Goal: Transaction & Acquisition: Purchase product/service

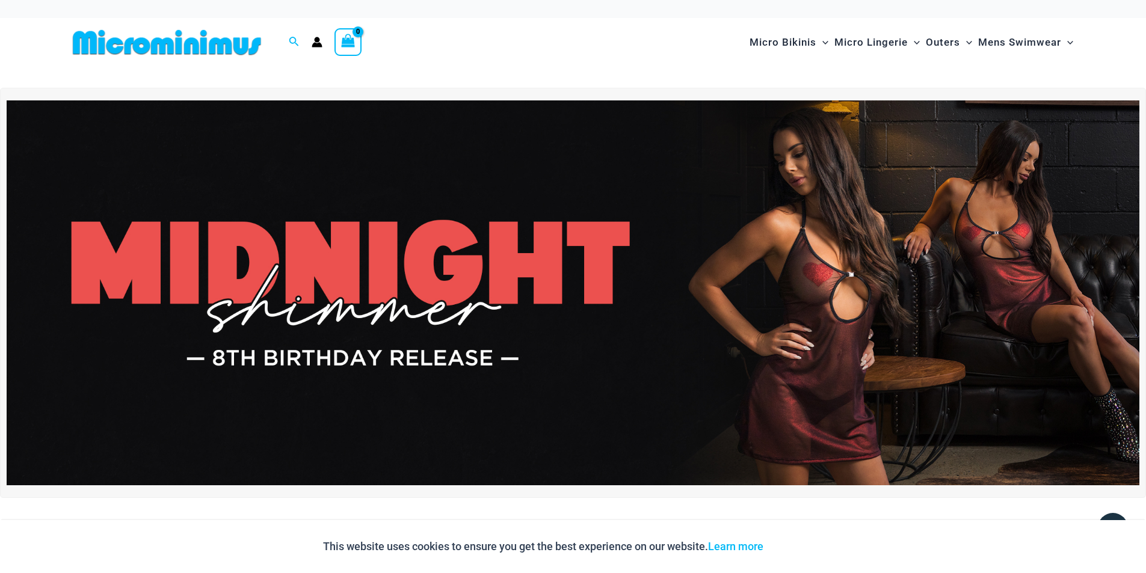
drag, startPoint x: 790, startPoint y: 213, endPoint x: 802, endPoint y: 219, distance: 14.3
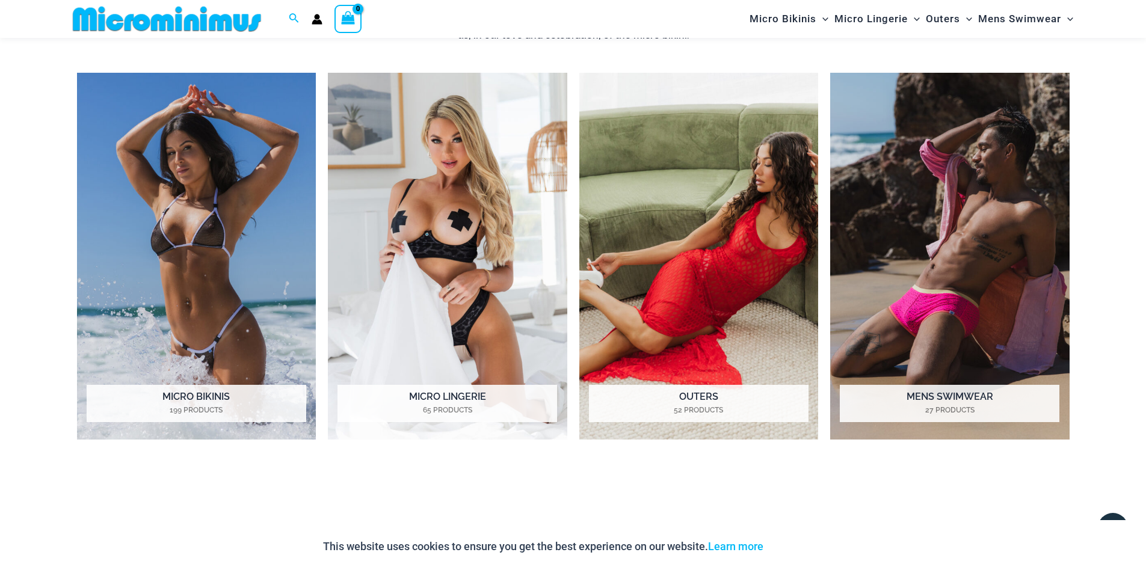
scroll to position [49, 0]
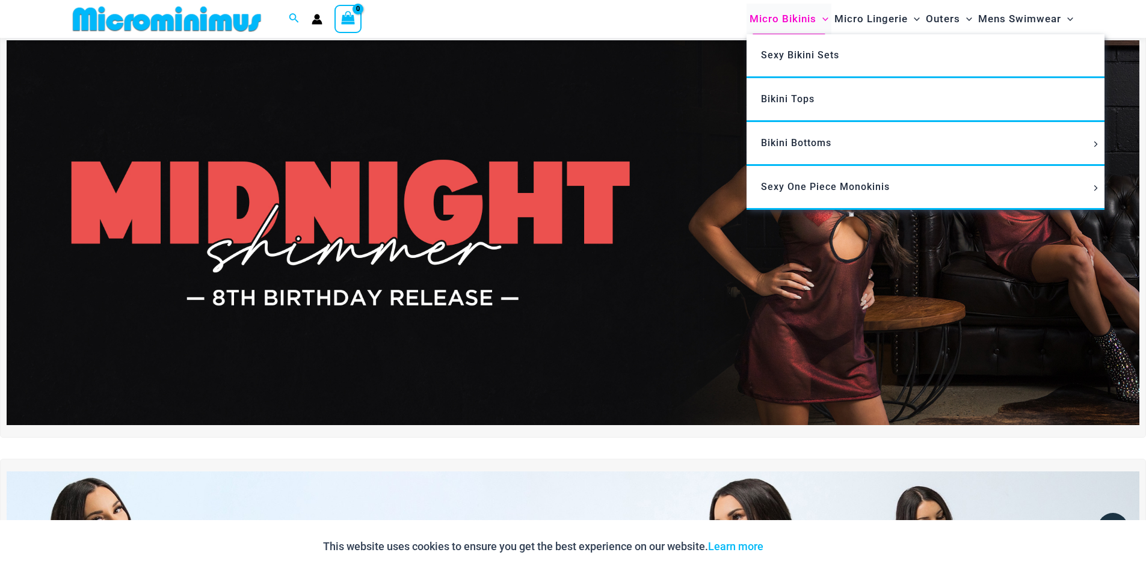
click at [794, 20] on span "Micro Bikinis" at bounding box center [782, 19] width 67 height 31
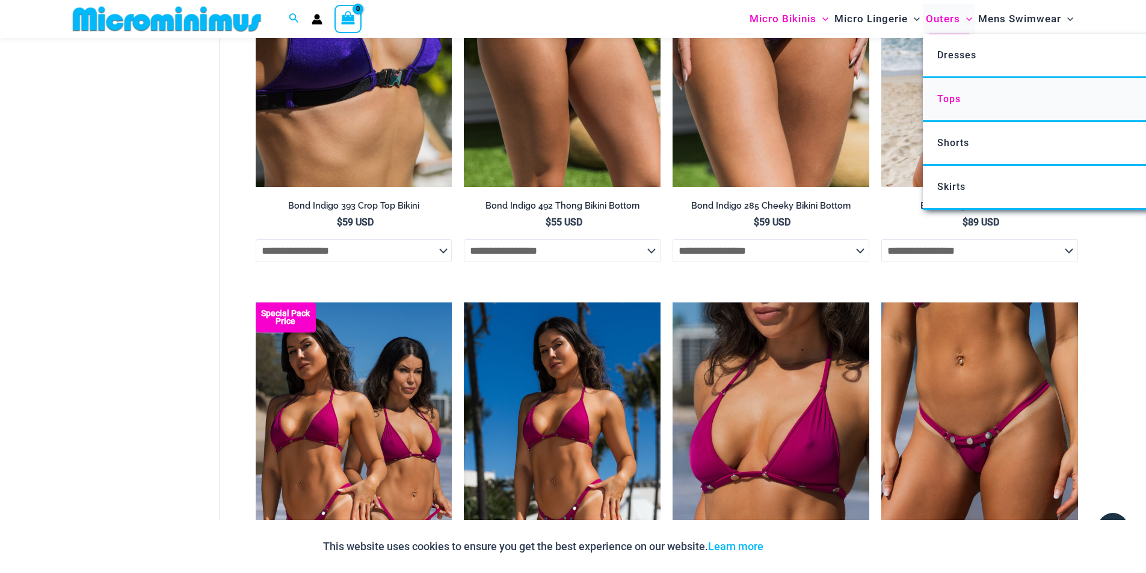
scroll to position [1011, 0]
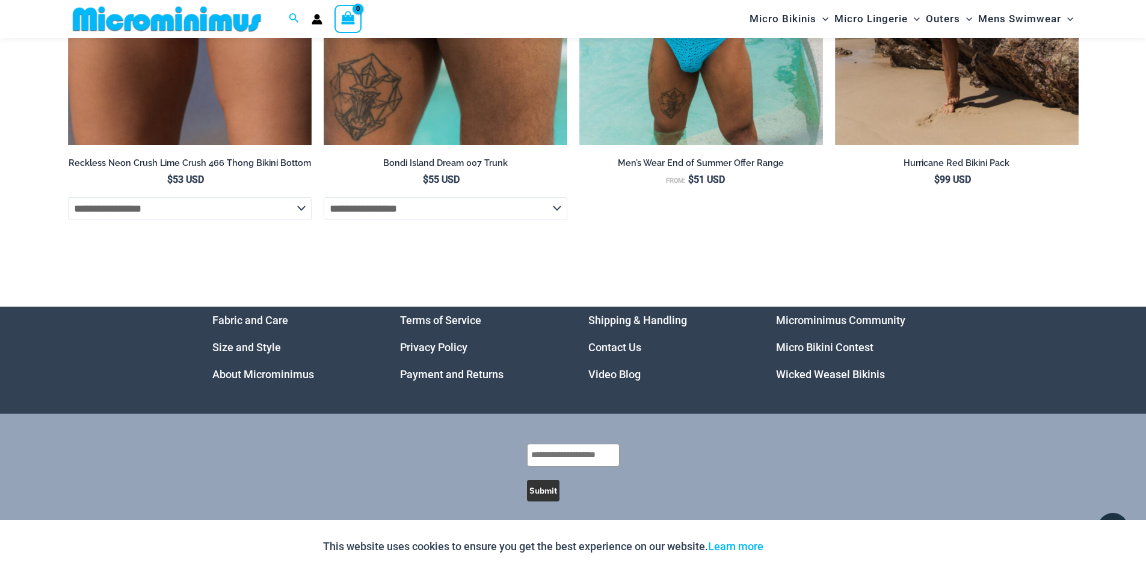
scroll to position [4088, 0]
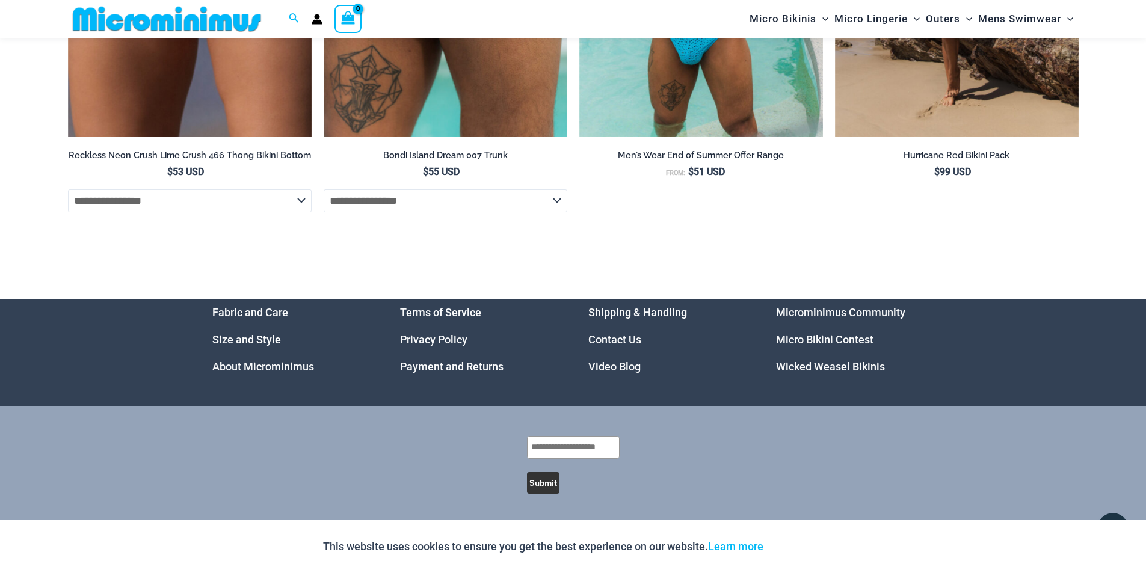
click at [625, 364] on link "Video Blog" at bounding box center [614, 366] width 52 height 13
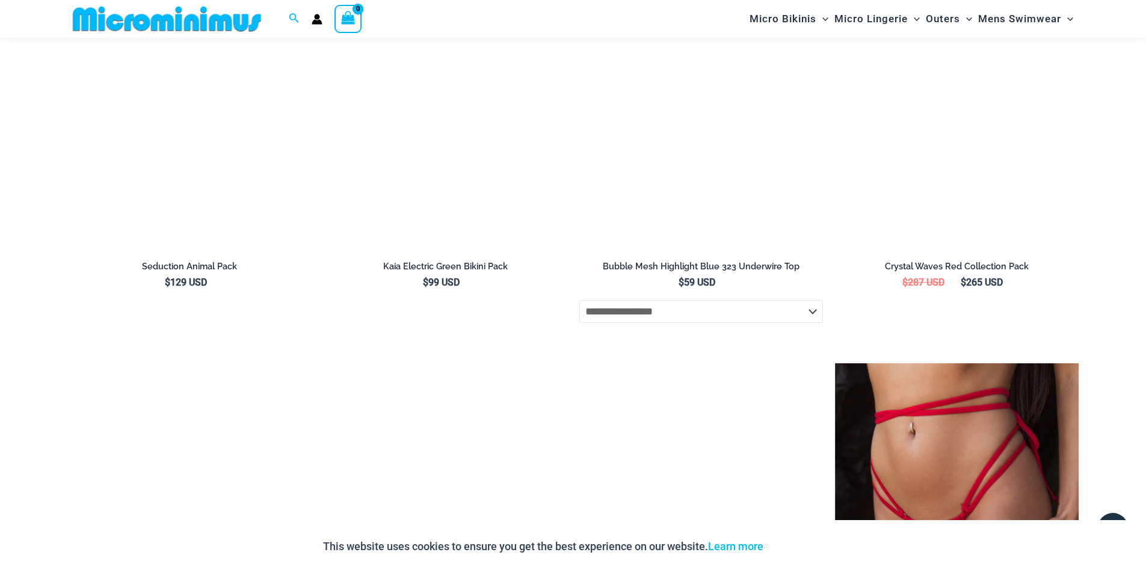
scroll to position [1793, 0]
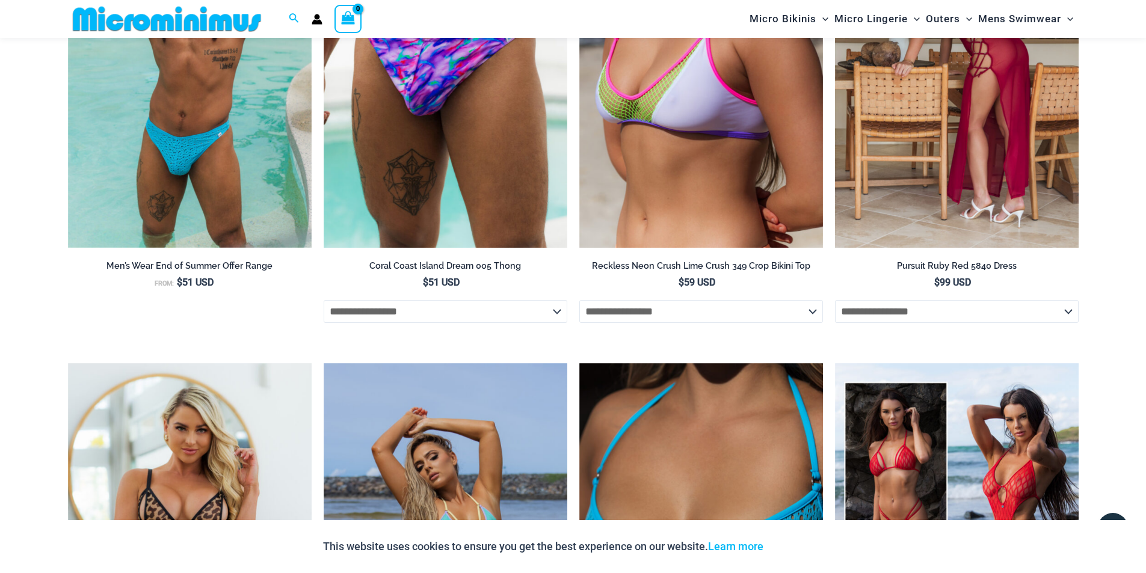
click at [953, 83] on img at bounding box center [957, 65] width 244 height 366
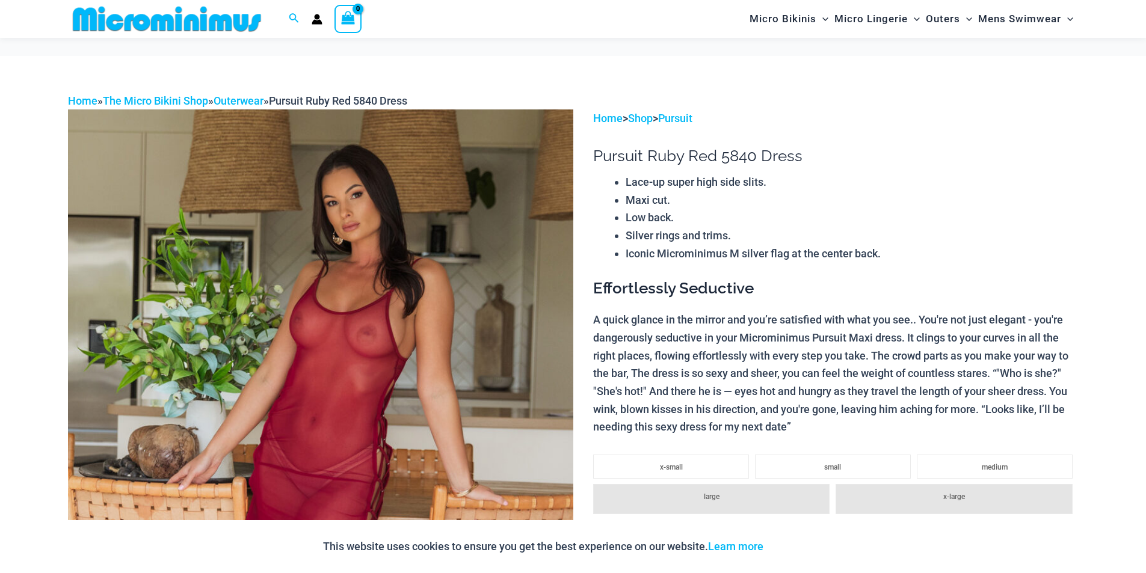
click at [372, 213] on img at bounding box center [320, 488] width 505 height 758
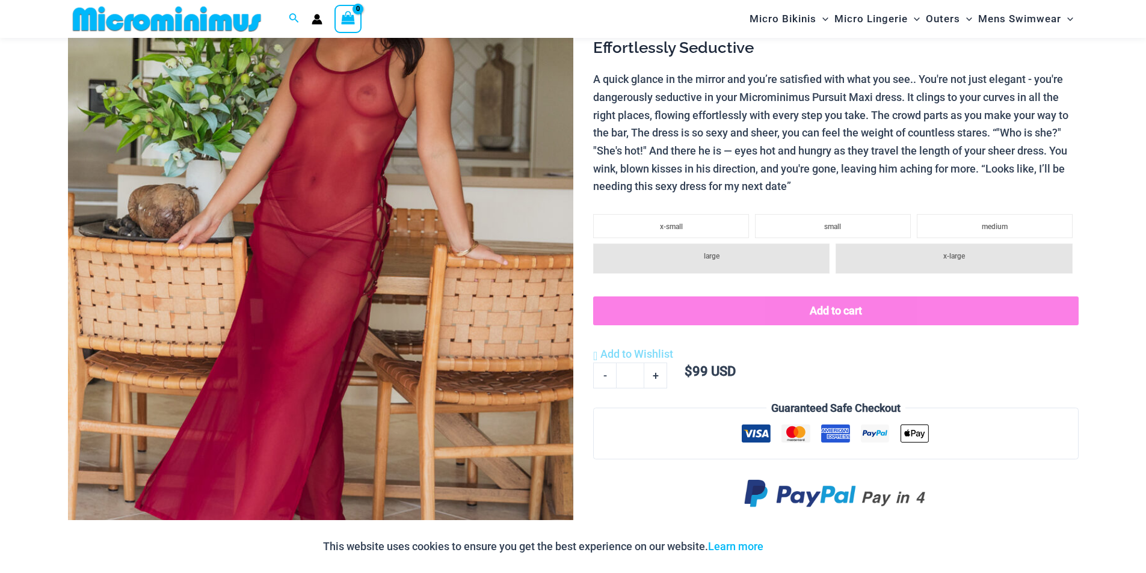
scroll to position [241, 0]
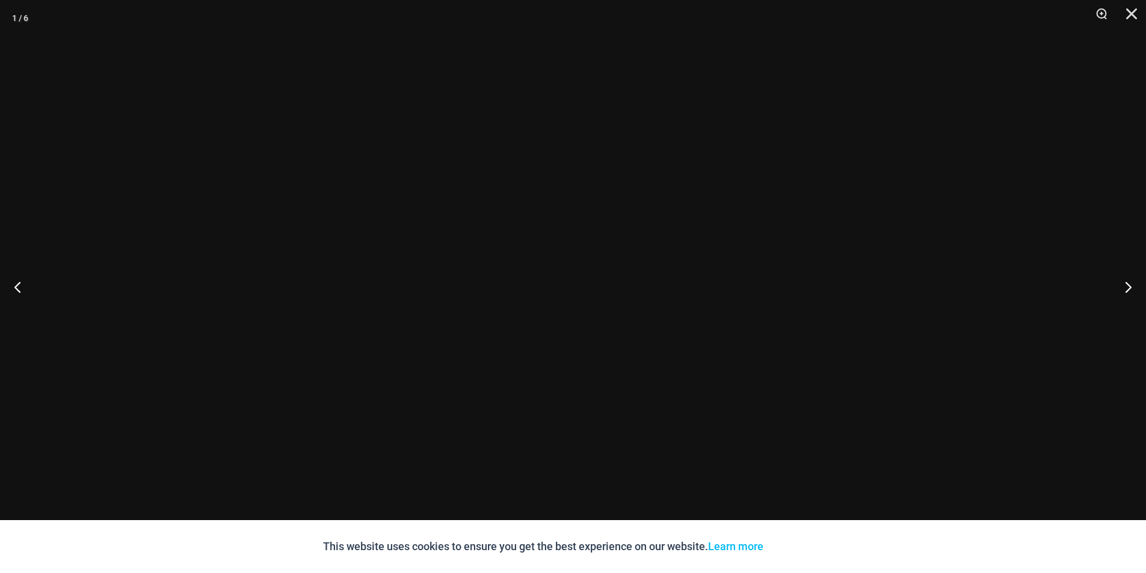
click at [398, 222] on div at bounding box center [573, 286] width 1146 height 573
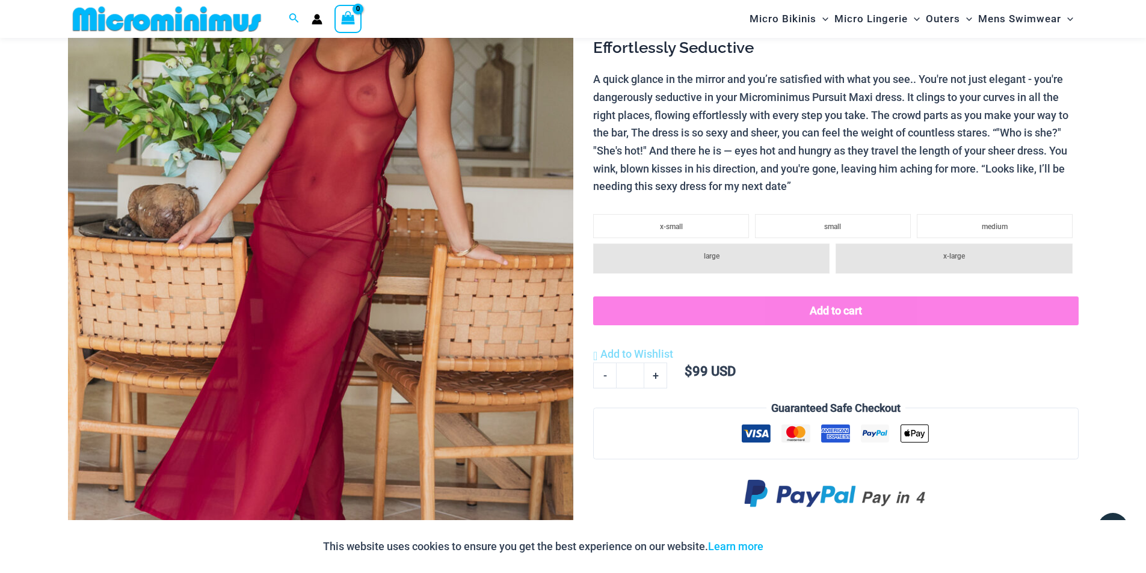
click at [437, 241] on img at bounding box center [320, 248] width 505 height 758
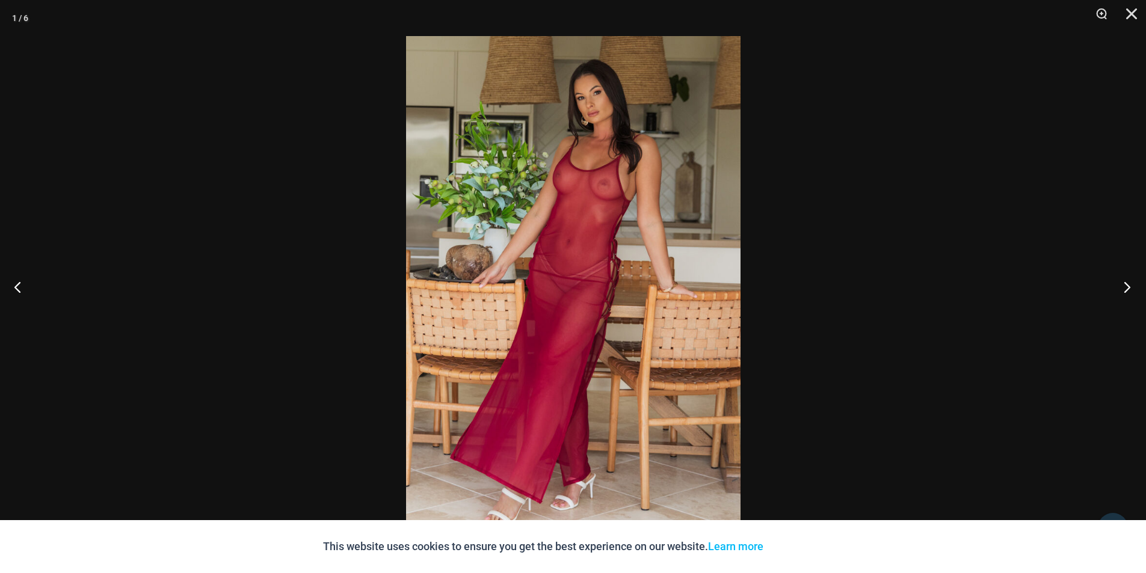
click at [1130, 289] on button "Next" at bounding box center [1122, 287] width 45 height 60
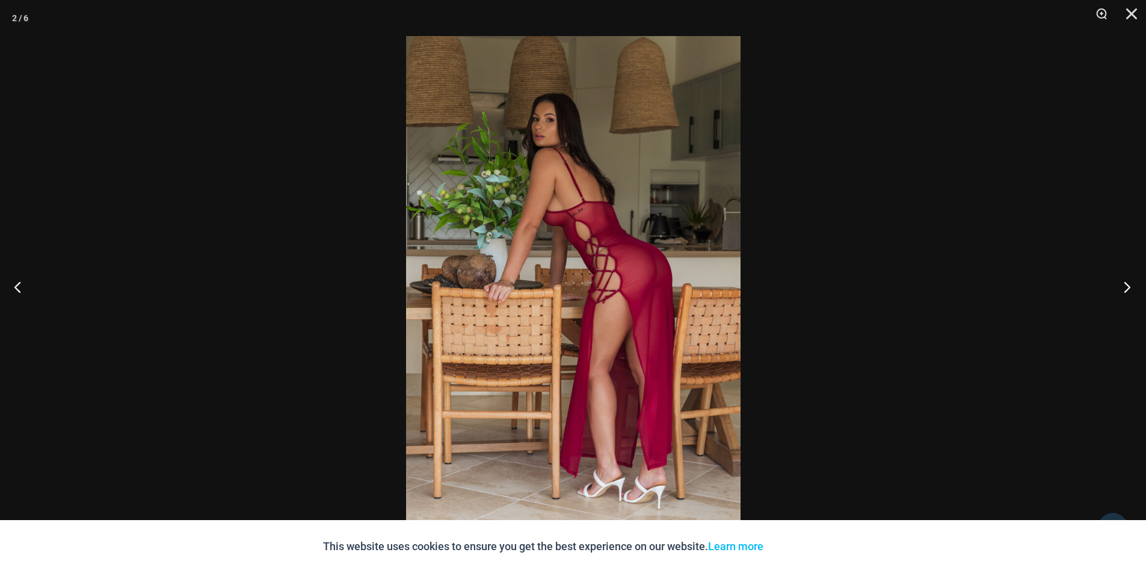
click at [1127, 289] on button "Next" at bounding box center [1122, 287] width 45 height 60
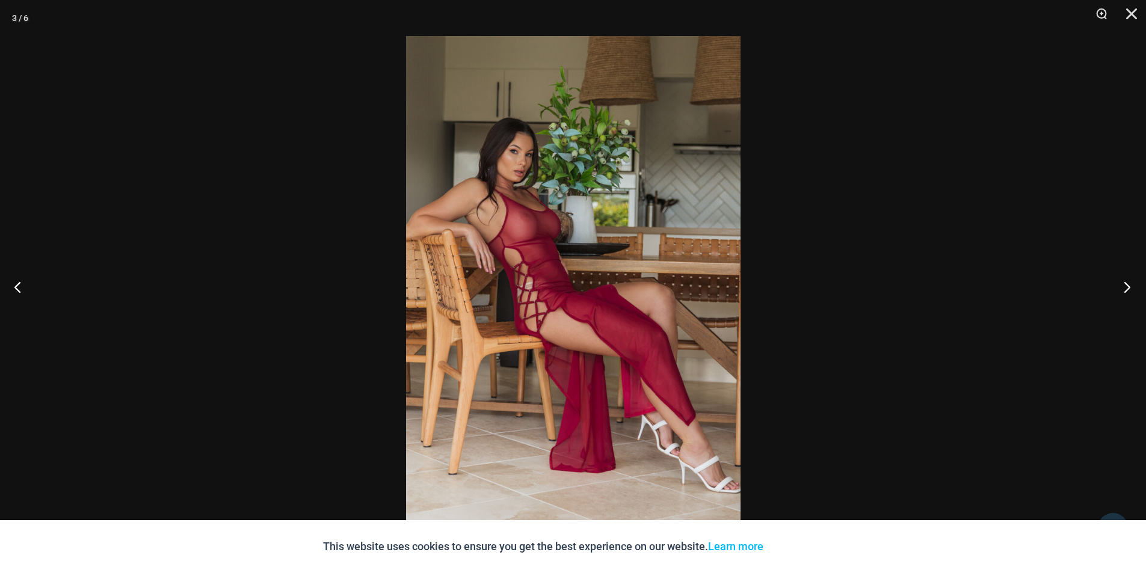
click at [1127, 289] on button "Next" at bounding box center [1122, 287] width 45 height 60
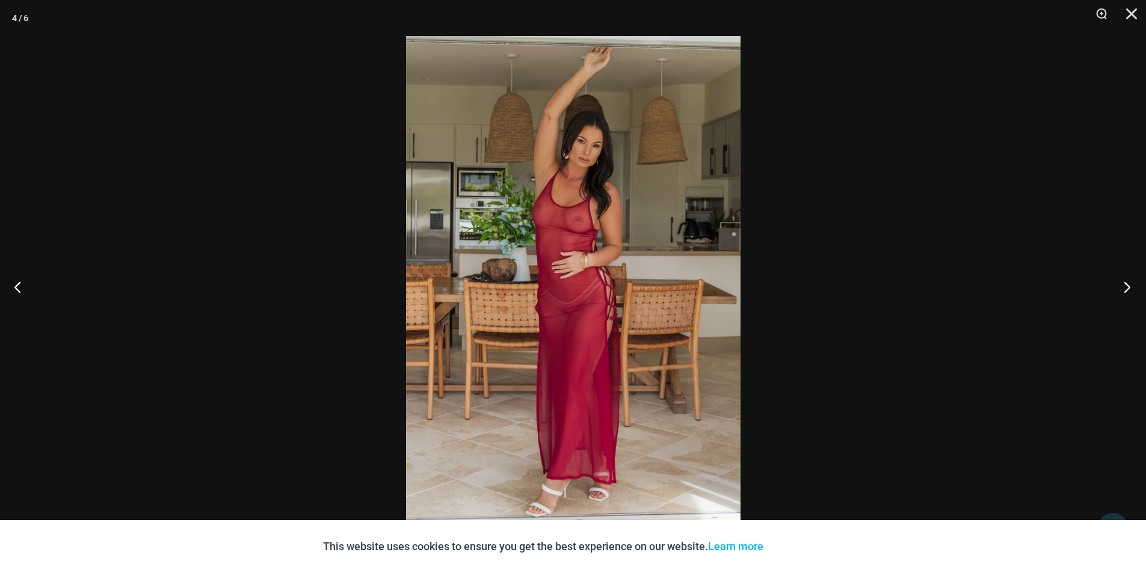
click at [1127, 289] on button "Next" at bounding box center [1122, 287] width 45 height 60
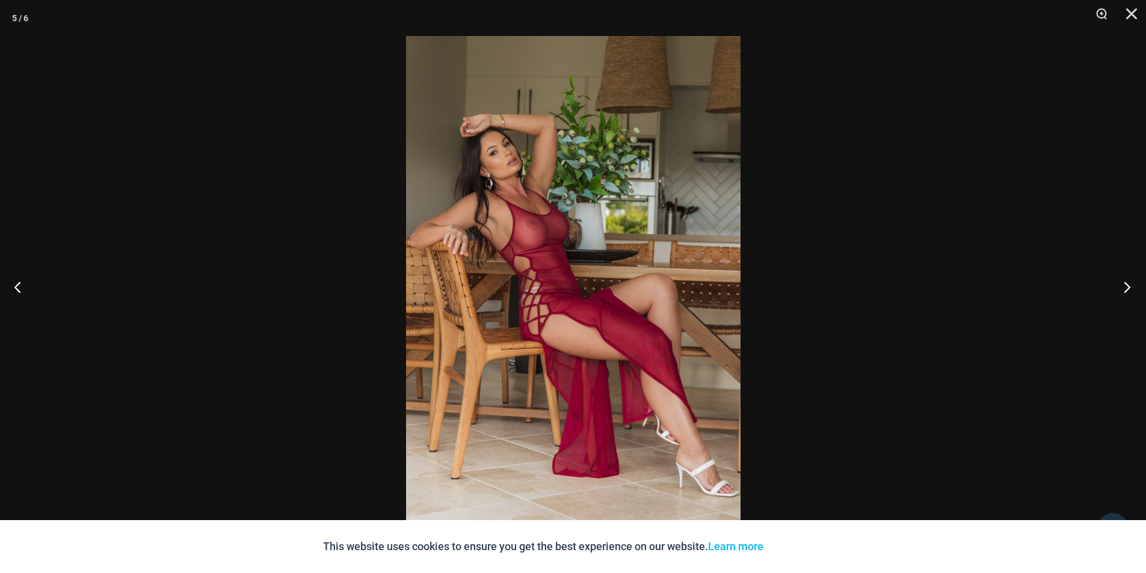
click at [1127, 289] on button "Next" at bounding box center [1122, 287] width 45 height 60
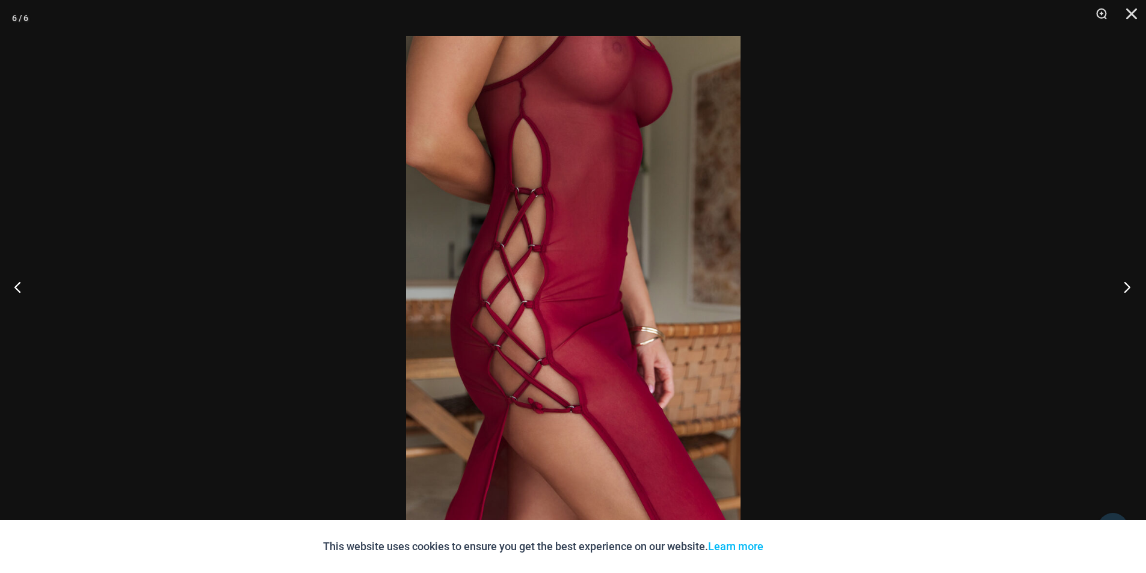
click at [1127, 289] on button "Next" at bounding box center [1122, 287] width 45 height 60
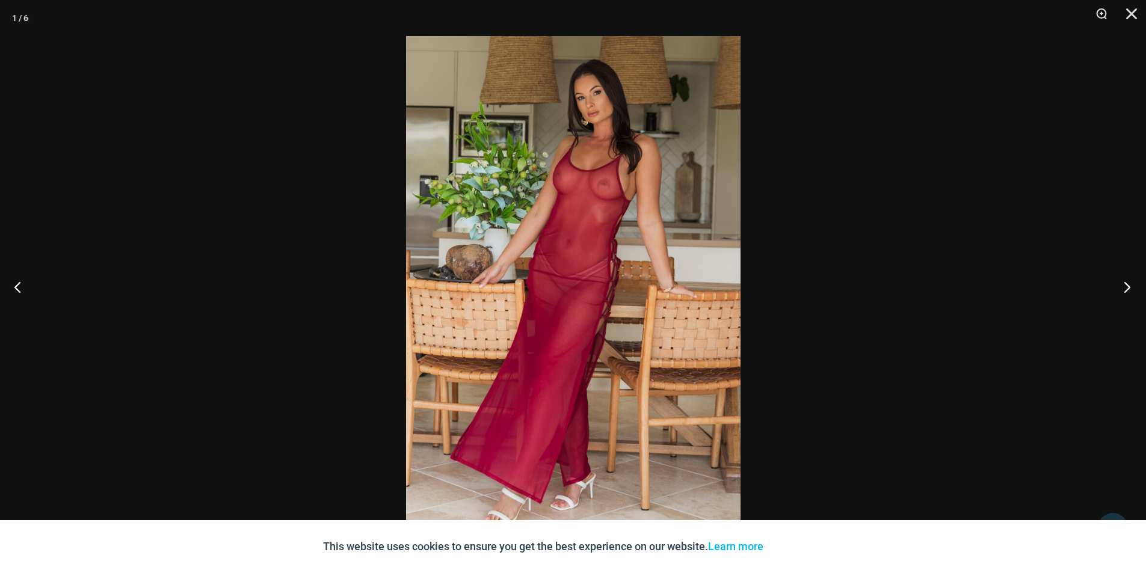
click at [1127, 289] on button "Next" at bounding box center [1122, 287] width 45 height 60
